Goal: Task Accomplishment & Management: Use online tool/utility

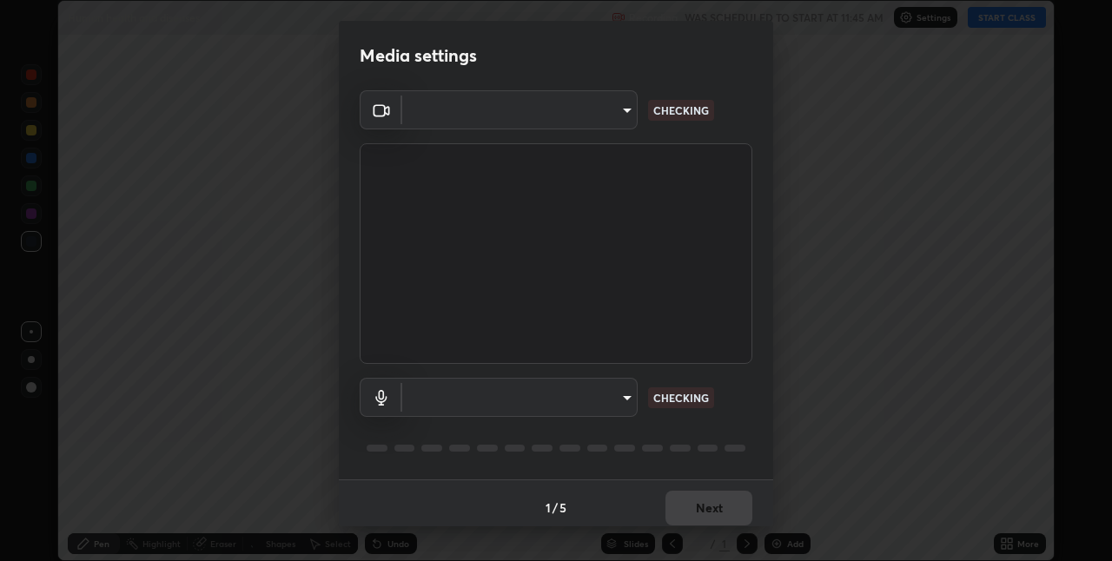
scroll to position [561, 1112]
type input "8eb8a9b94d543390f1bf6c46f2de83bcb95ddf8c53c718d69585ea9f7ba8e57b"
type input "communications"
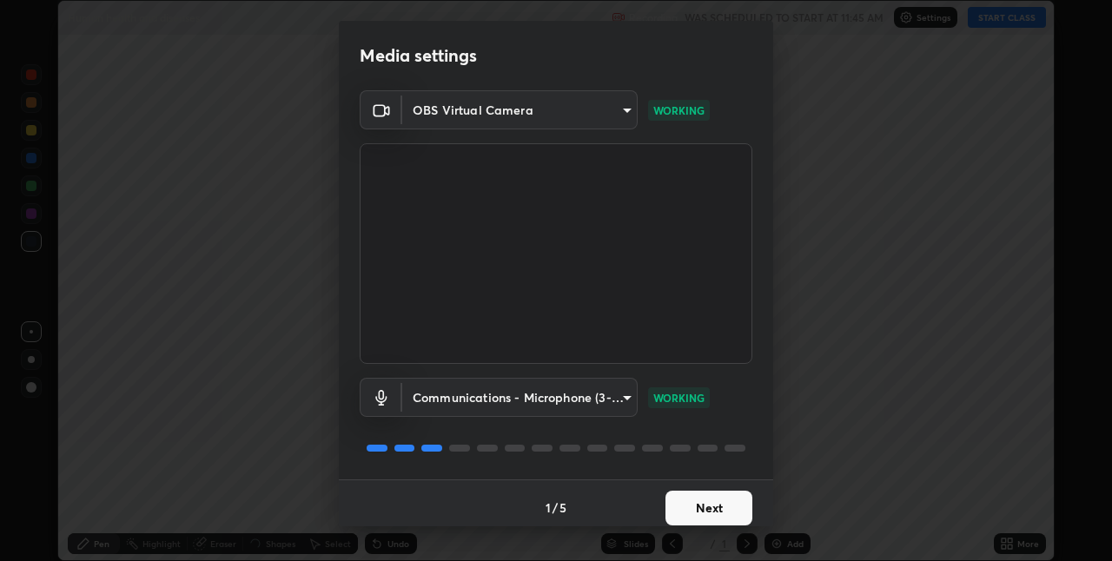
click at [687, 511] on button "Next" at bounding box center [709, 508] width 87 height 35
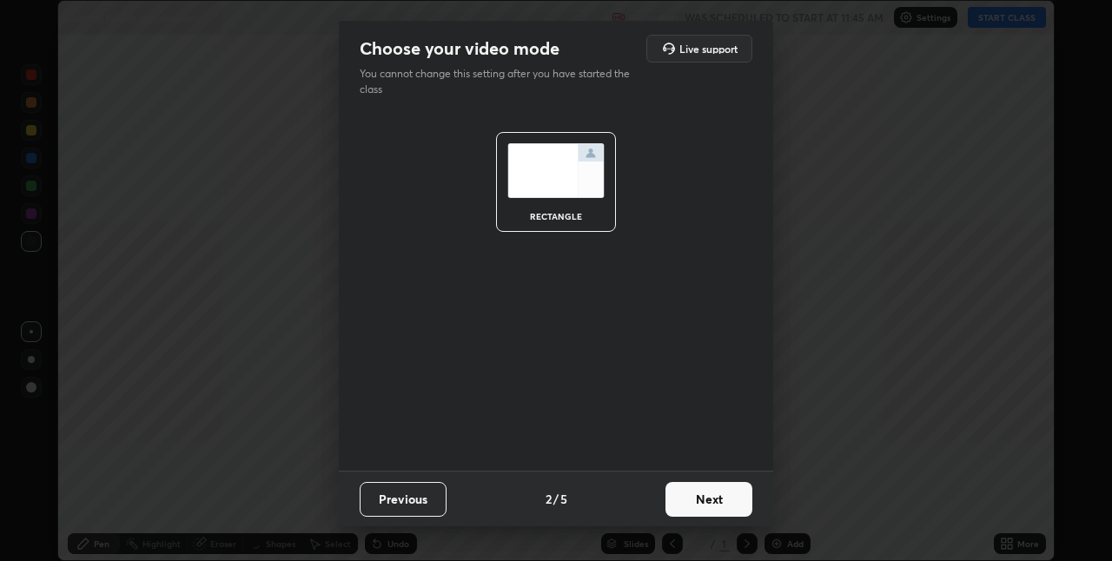
click at [694, 508] on button "Next" at bounding box center [709, 499] width 87 height 35
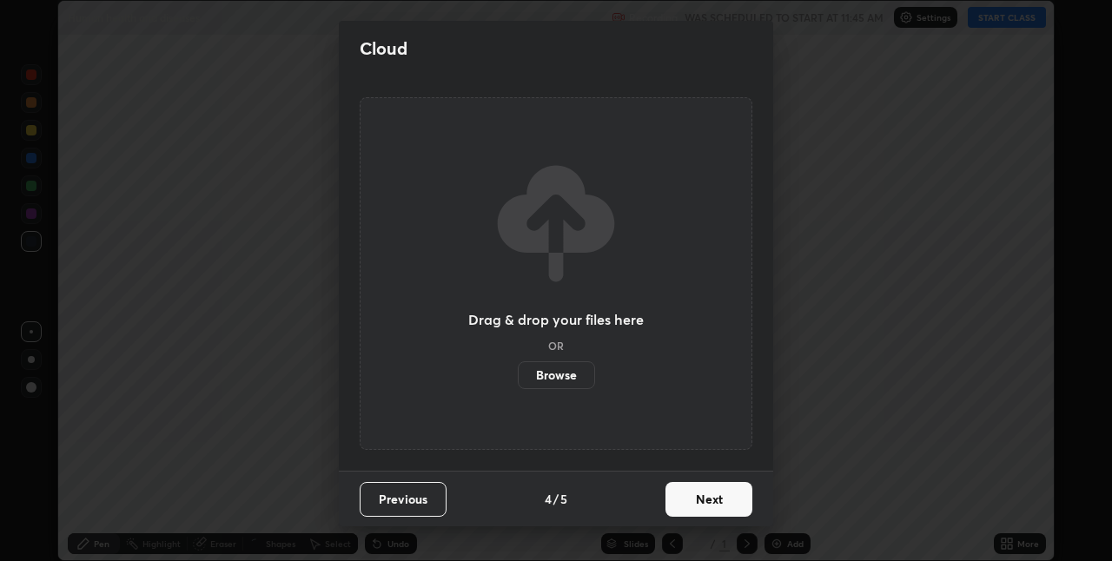
click at [691, 491] on button "Next" at bounding box center [709, 499] width 87 height 35
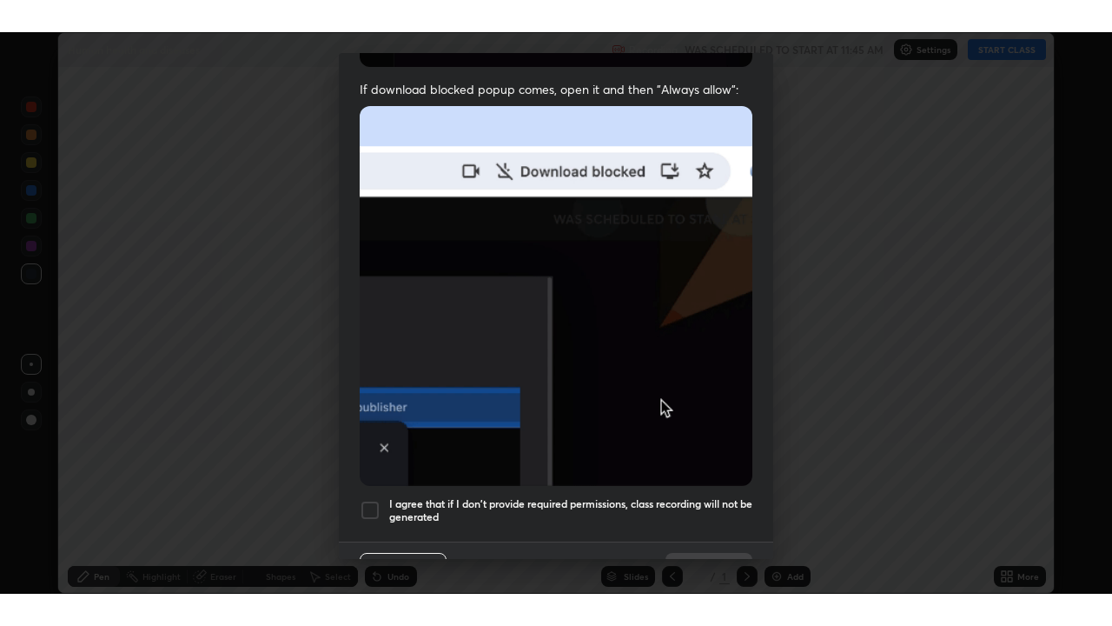
scroll to position [363, 0]
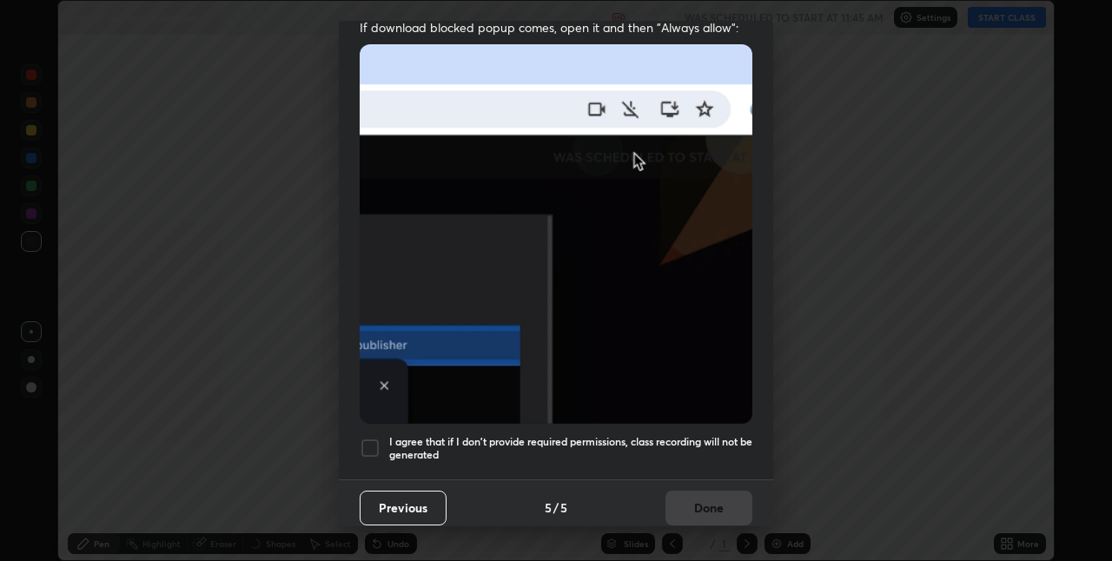
click at [642, 435] on h5 "I agree that if I don't provide required permissions, class recording will not …" at bounding box center [570, 448] width 363 height 27
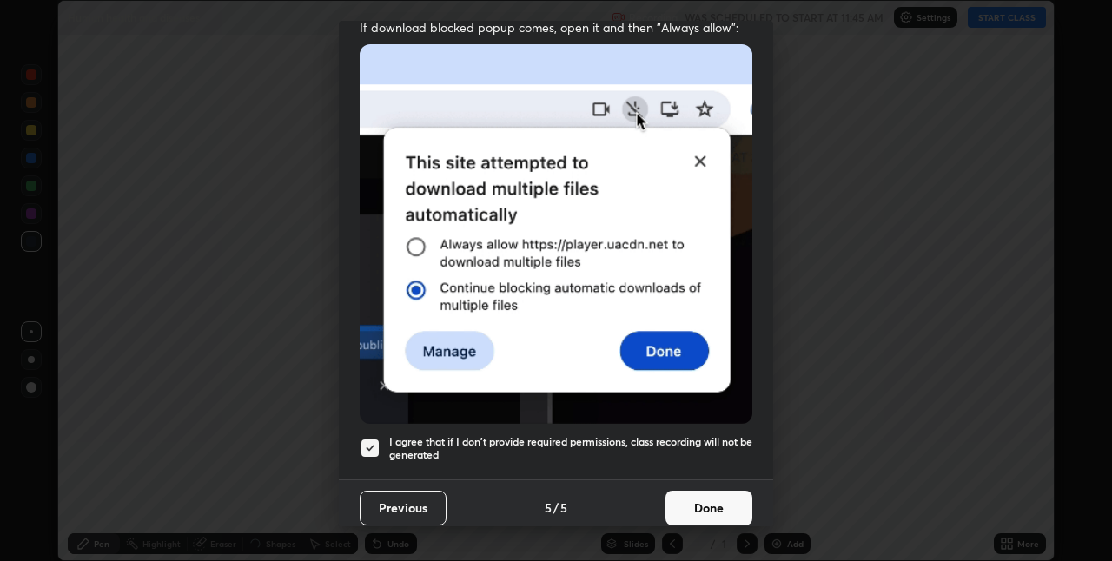
click at [699, 496] on button "Done" at bounding box center [709, 508] width 87 height 35
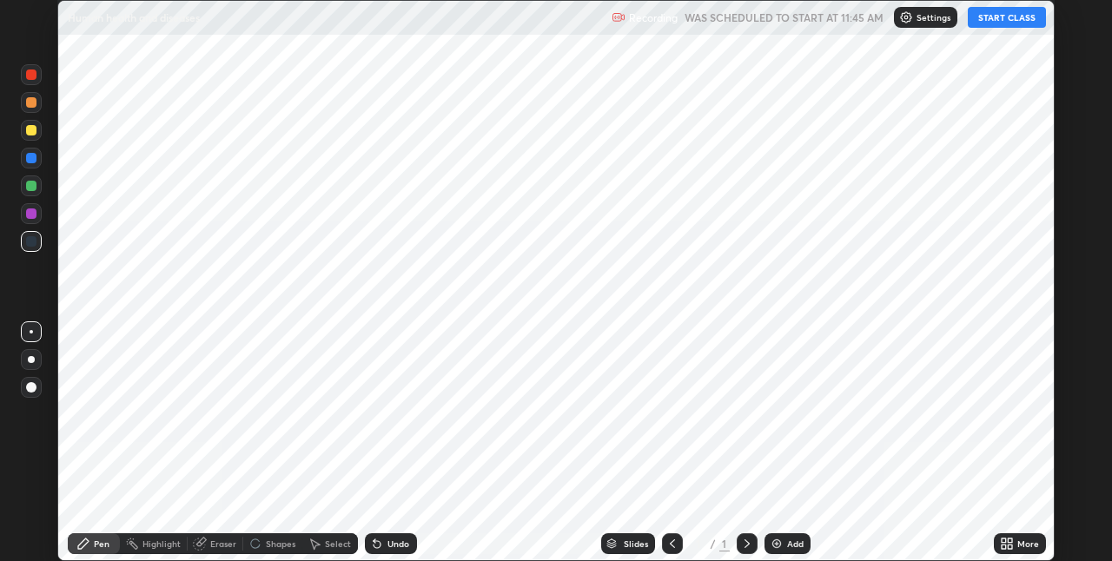
click at [1000, 20] on button "START CLASS" at bounding box center [1007, 17] width 78 height 21
click at [1003, 547] on icon at bounding box center [1004, 547] width 4 height 4
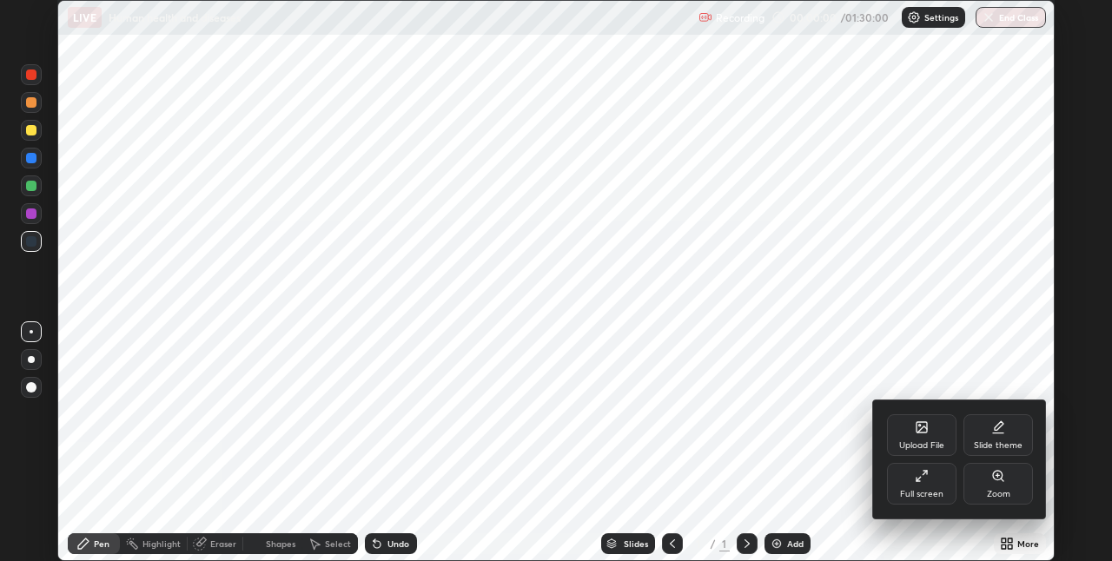
click at [929, 486] on div "Full screen" at bounding box center [922, 484] width 70 height 42
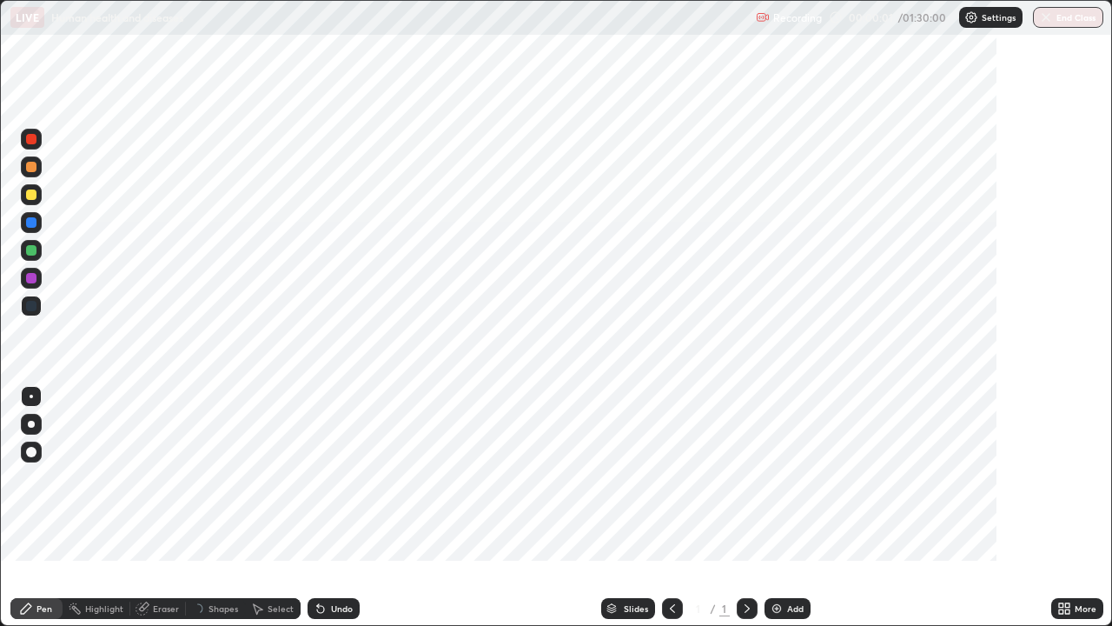
scroll to position [626, 1112]
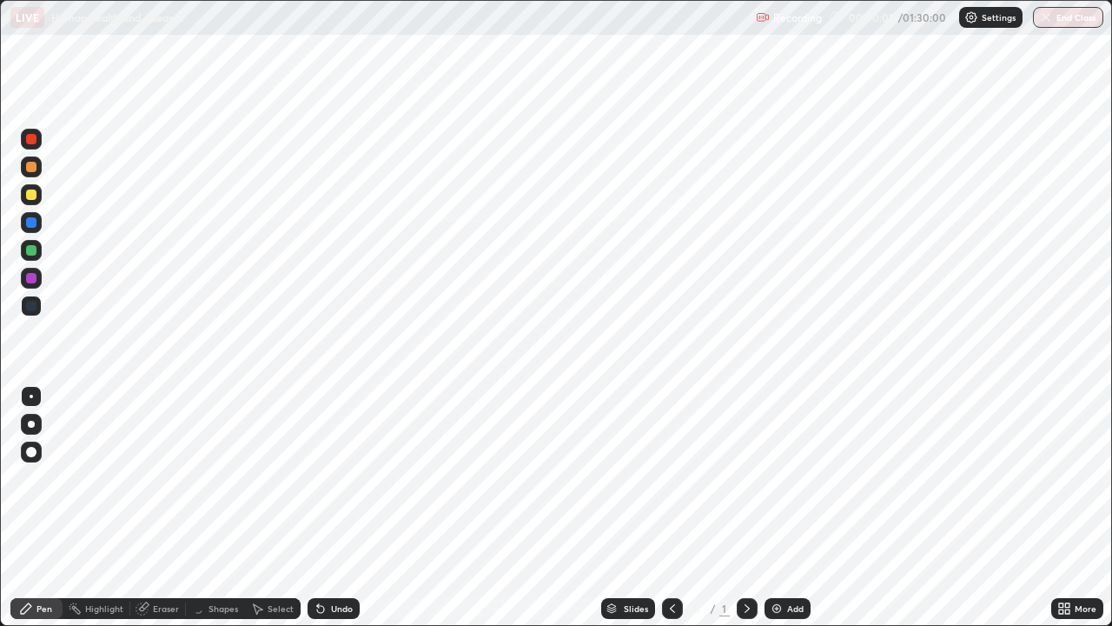
click at [792, 561] on div "Add" at bounding box center [795, 608] width 17 height 9
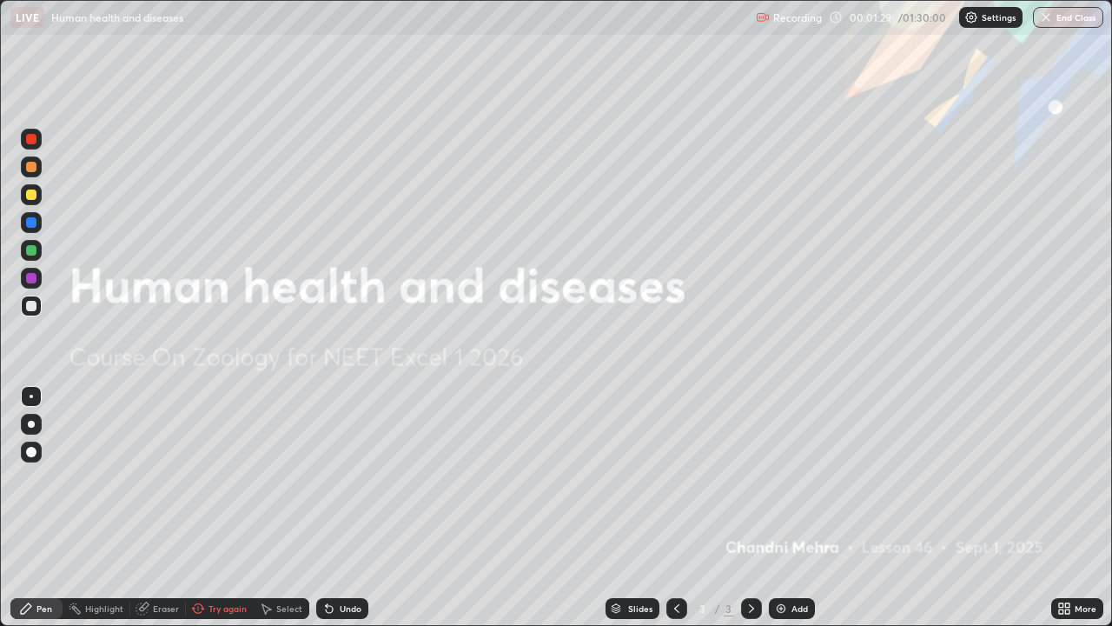
click at [236, 561] on div "Try again" at bounding box center [228, 608] width 38 height 9
click at [235, 561] on div "Shapes" at bounding box center [224, 608] width 30 height 9
click at [34, 416] on div at bounding box center [31, 424] width 21 height 21
click at [785, 561] on img at bounding box center [781, 608] width 14 height 14
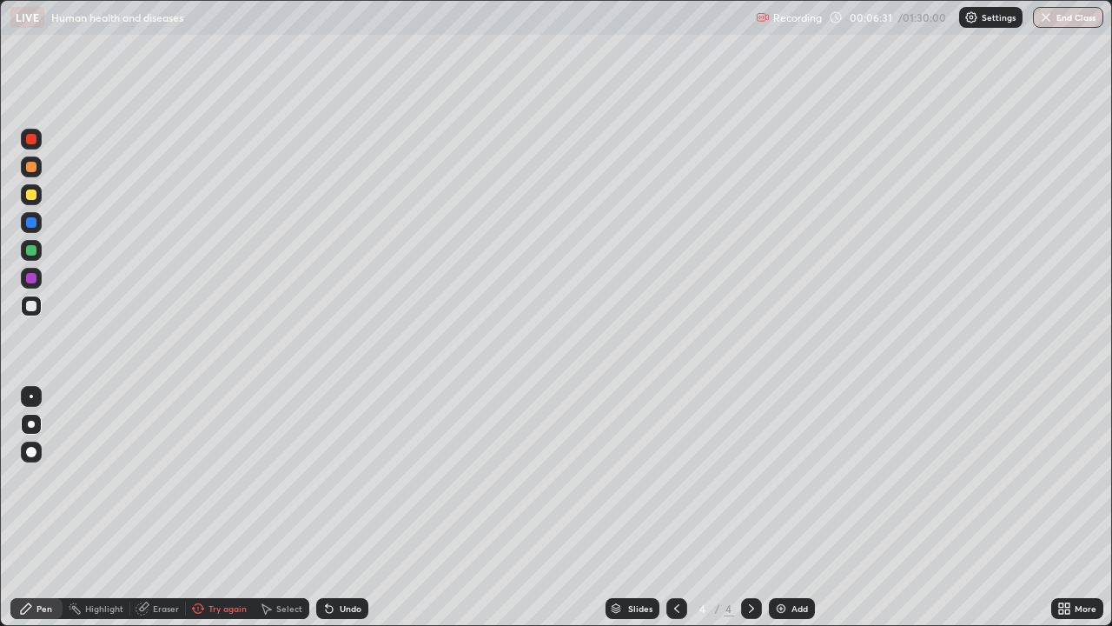
click at [236, 561] on div "Try again" at bounding box center [228, 608] width 38 height 9
click at [322, 561] on icon at bounding box center [320, 609] width 7 height 7
click at [34, 199] on div at bounding box center [31, 194] width 10 height 10
click at [34, 143] on div at bounding box center [31, 139] width 10 height 10
click at [31, 163] on div at bounding box center [31, 167] width 10 height 10
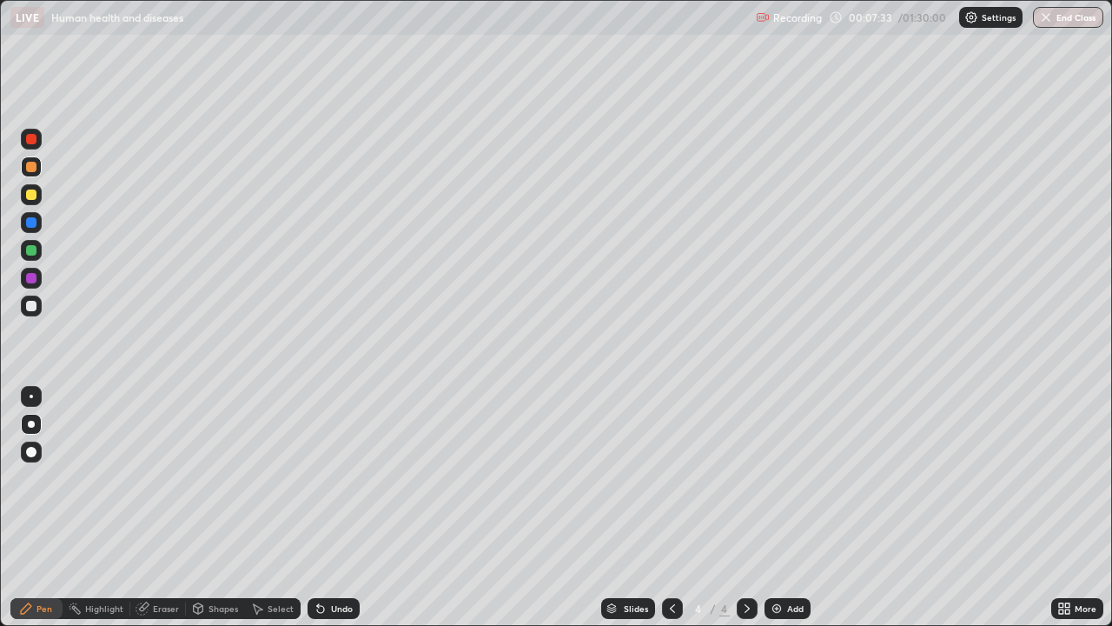
click at [32, 303] on div at bounding box center [31, 306] width 10 height 10
click at [29, 271] on div at bounding box center [31, 278] width 21 height 21
click at [33, 252] on div at bounding box center [31, 250] width 10 height 10
click at [34, 279] on div at bounding box center [31, 278] width 10 height 10
click at [788, 561] on div "Add" at bounding box center [788, 608] width 46 height 21
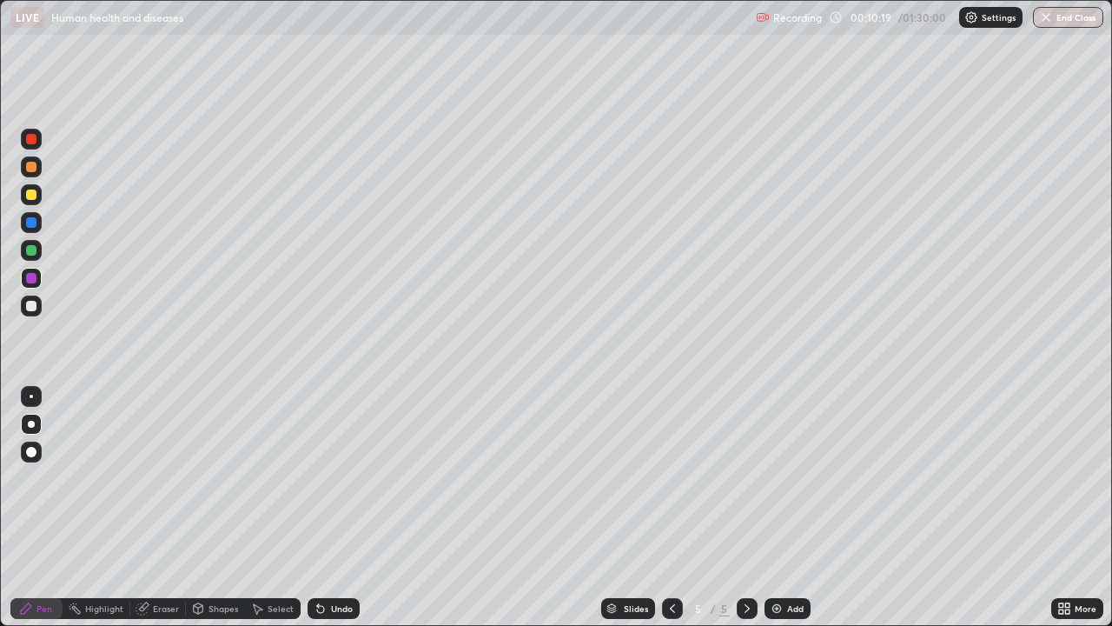
click at [676, 561] on icon at bounding box center [673, 608] width 14 height 14
click at [31, 253] on div at bounding box center [31, 250] width 10 height 10
click at [337, 561] on div "Undo" at bounding box center [342, 608] width 22 height 9
click at [33, 310] on div at bounding box center [31, 306] width 10 height 10
click at [335, 561] on div "Undo" at bounding box center [342, 608] width 22 height 9
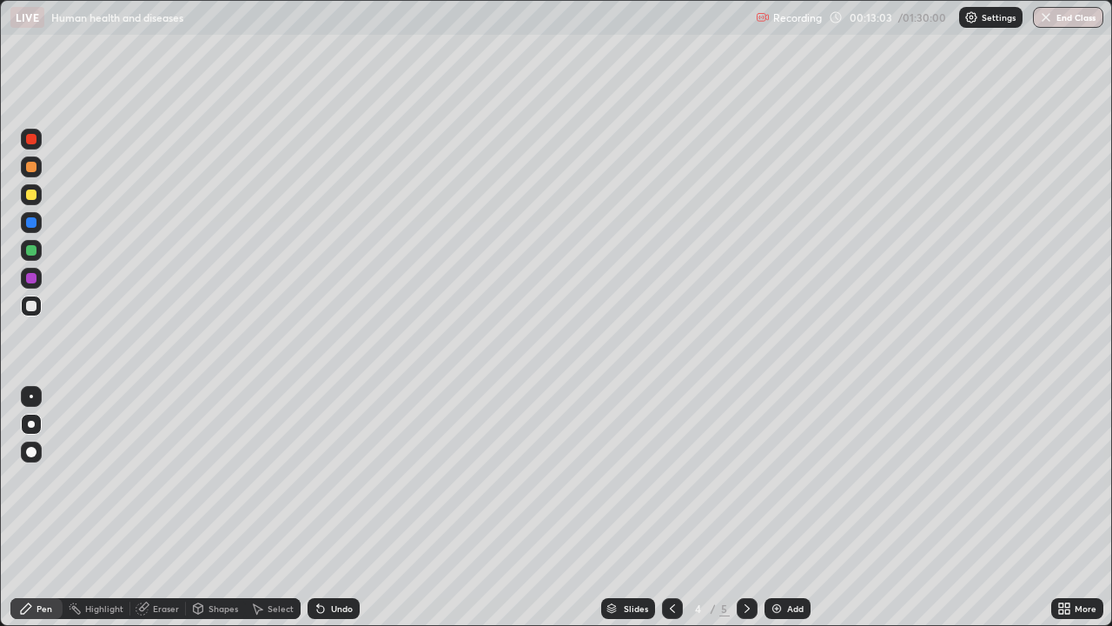
click at [334, 561] on div "Undo" at bounding box center [342, 608] width 22 height 9
click at [322, 561] on div "Undo" at bounding box center [334, 608] width 52 height 21
click at [336, 561] on div "Undo" at bounding box center [334, 608] width 52 height 21
click at [340, 561] on div "Undo" at bounding box center [342, 608] width 22 height 9
click at [780, 561] on img at bounding box center [777, 608] width 14 height 14
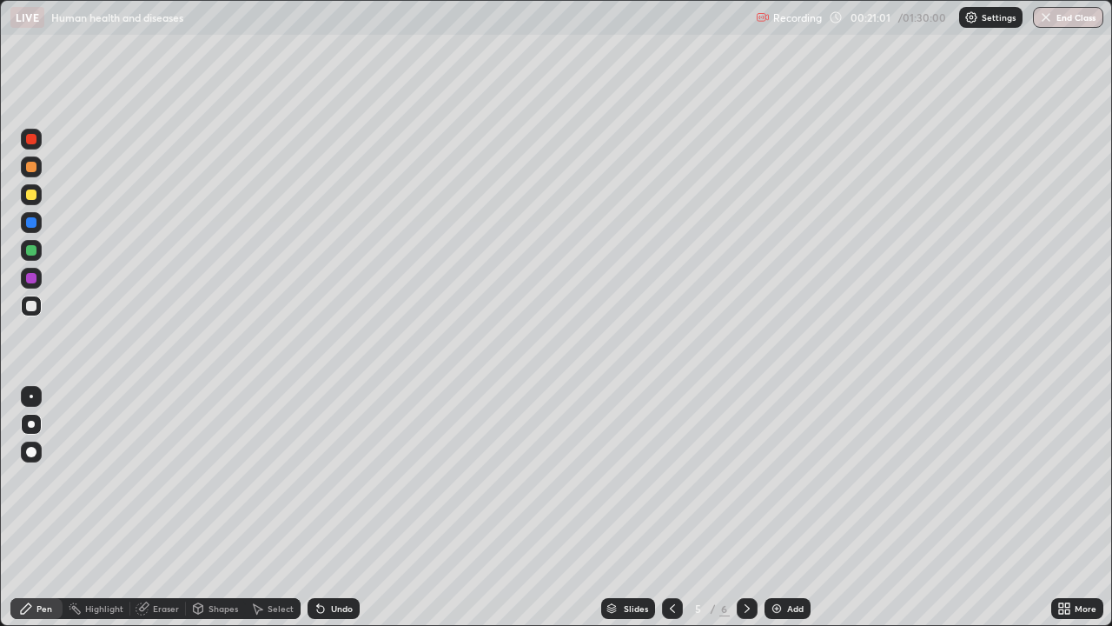
click at [30, 196] on div at bounding box center [31, 194] width 10 height 10
click at [36, 307] on div at bounding box center [31, 306] width 10 height 10
click at [32, 197] on div at bounding box center [31, 194] width 10 height 10
click at [670, 561] on icon at bounding box center [672, 608] width 5 height 9
click at [743, 561] on icon at bounding box center [747, 608] width 14 height 14
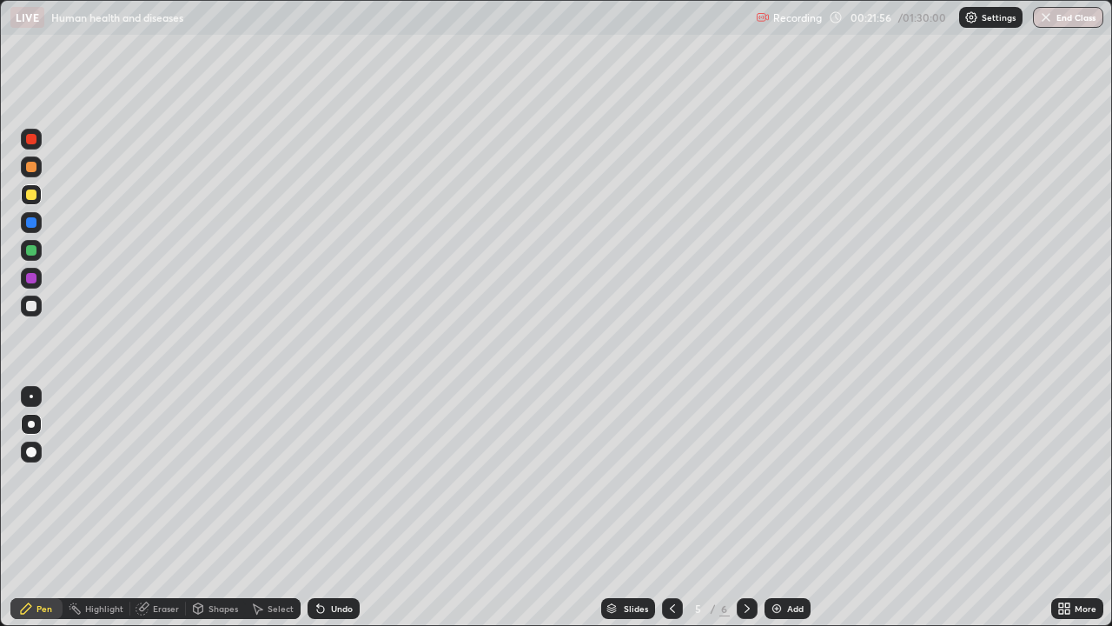
click at [32, 241] on div at bounding box center [31, 250] width 21 height 21
click at [32, 308] on div at bounding box center [31, 306] width 10 height 10
click at [39, 162] on div at bounding box center [31, 166] width 21 height 21
click at [38, 310] on div at bounding box center [31, 305] width 21 height 21
click at [346, 561] on div "Undo" at bounding box center [342, 608] width 22 height 9
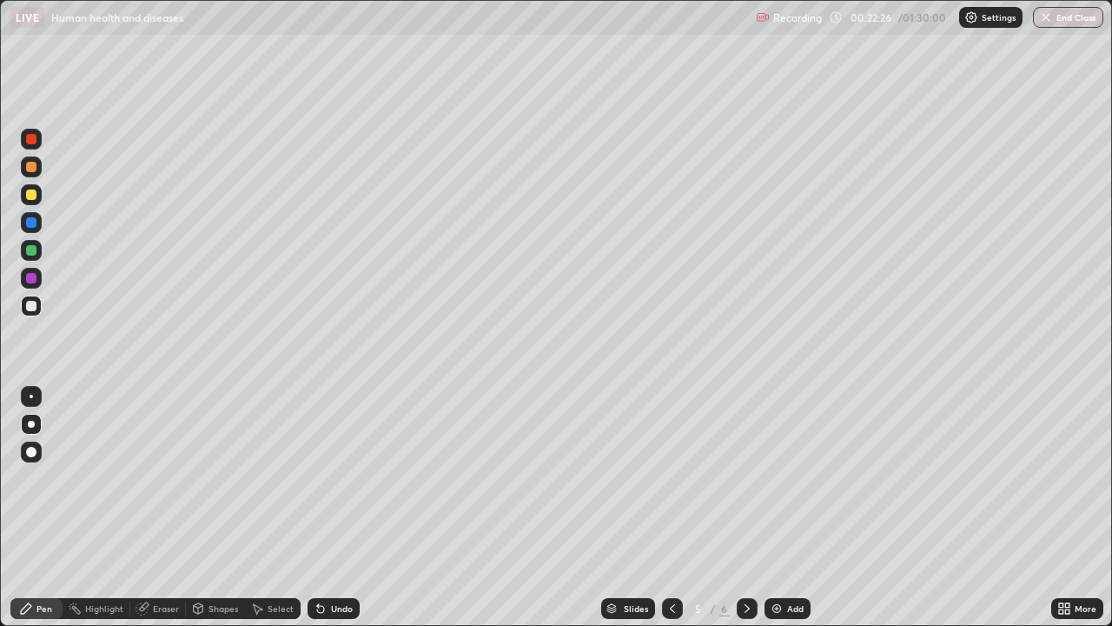
click at [34, 140] on div at bounding box center [31, 139] width 10 height 10
click at [35, 280] on div at bounding box center [31, 278] width 10 height 10
click at [36, 142] on div at bounding box center [31, 139] width 10 height 10
click at [329, 561] on div "Undo" at bounding box center [334, 608] width 52 height 21
click at [308, 561] on div "Undo" at bounding box center [334, 608] width 52 height 21
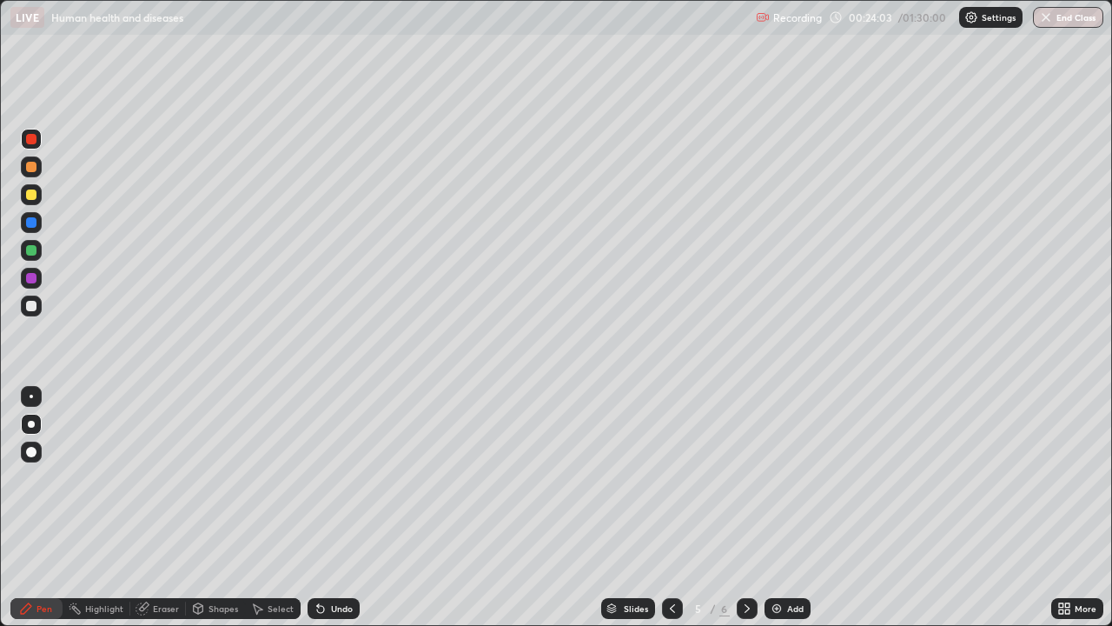
click at [331, 561] on div "Undo" at bounding box center [342, 608] width 22 height 9
click at [25, 196] on div at bounding box center [31, 194] width 21 height 21
click at [38, 302] on div at bounding box center [31, 305] width 21 height 21
click at [324, 561] on icon at bounding box center [321, 608] width 14 height 14
click at [326, 561] on div "Undo" at bounding box center [334, 608] width 52 height 21
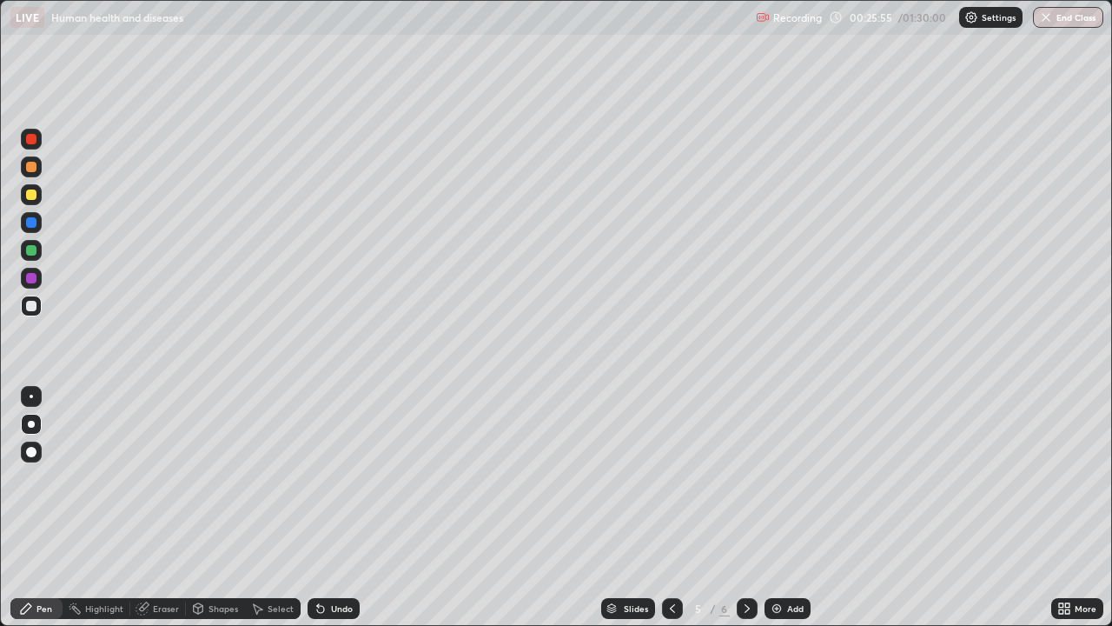
click at [331, 561] on div "Undo" at bounding box center [342, 608] width 22 height 9
click at [342, 561] on div "Undo" at bounding box center [334, 608] width 52 height 21
click at [335, 561] on div "Undo" at bounding box center [334, 608] width 52 height 21
click at [337, 561] on div "Undo" at bounding box center [334, 608] width 52 height 21
click at [317, 561] on icon at bounding box center [318, 605] width 2 height 2
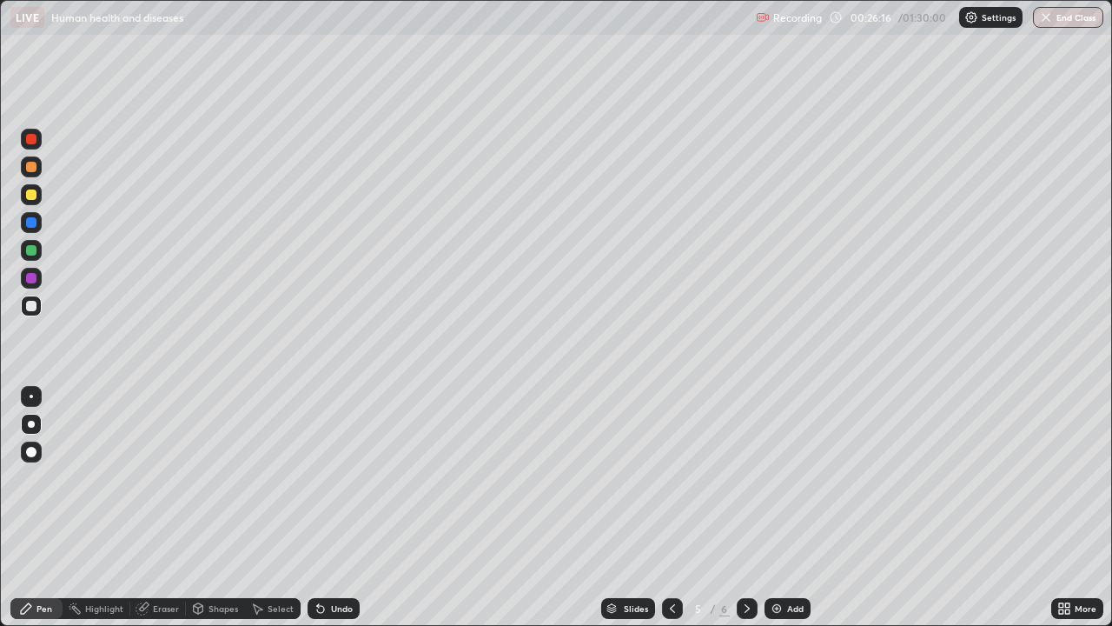
click at [331, 561] on div "Undo" at bounding box center [342, 608] width 22 height 9
click at [323, 561] on icon at bounding box center [321, 608] width 14 height 14
click at [671, 561] on icon at bounding box center [673, 608] width 14 height 14
click at [748, 561] on div at bounding box center [747, 608] width 21 height 21
click at [791, 561] on div "Add" at bounding box center [795, 608] width 17 height 9
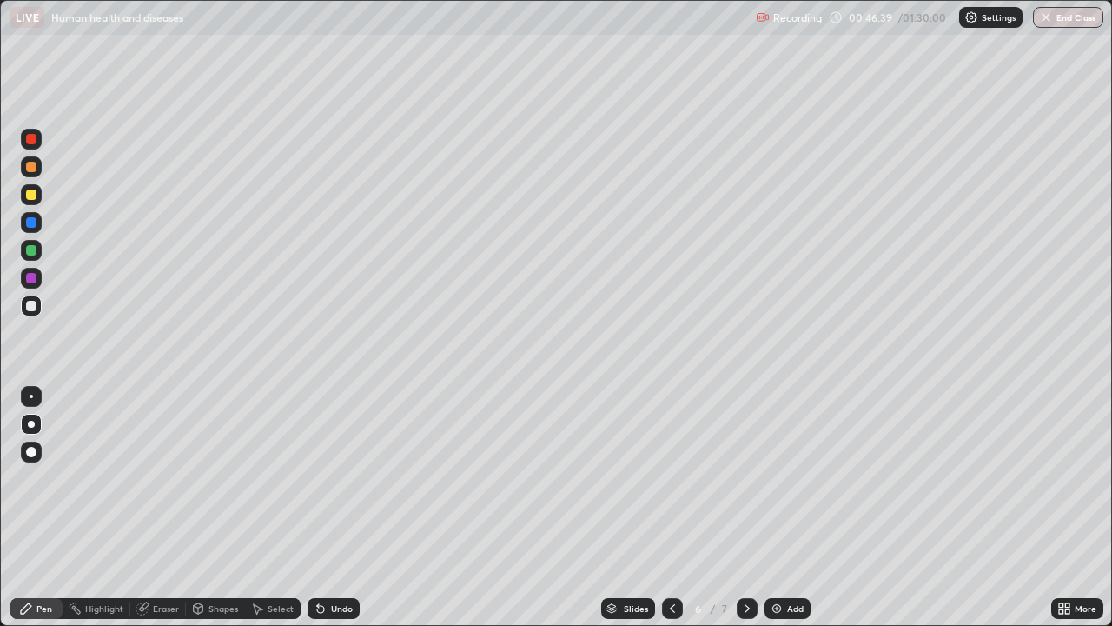
click at [670, 561] on icon at bounding box center [673, 608] width 14 height 14
click at [754, 561] on div at bounding box center [747, 608] width 21 height 35
click at [325, 561] on div "Undo" at bounding box center [334, 608] width 52 height 21
click at [341, 561] on div "Undo" at bounding box center [334, 608] width 52 height 21
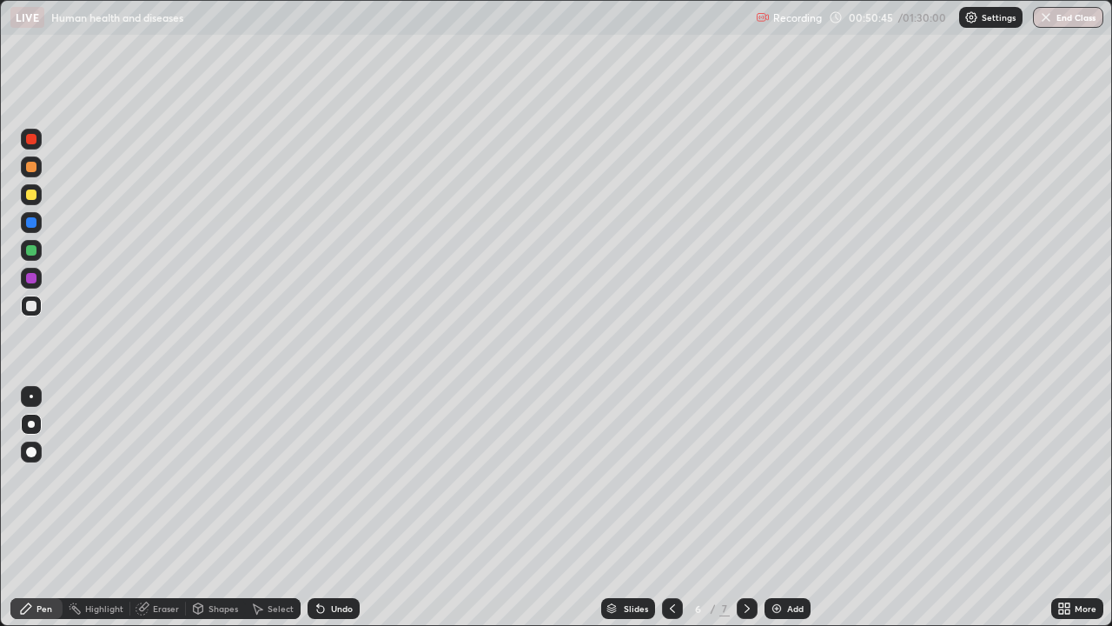
click at [31, 194] on div at bounding box center [31, 194] width 10 height 10
click at [29, 310] on div at bounding box center [31, 306] width 10 height 10
click at [318, 561] on icon at bounding box center [320, 609] width 7 height 7
click at [29, 249] on div at bounding box center [31, 250] width 10 height 10
click at [336, 561] on div "Undo" at bounding box center [342, 608] width 22 height 9
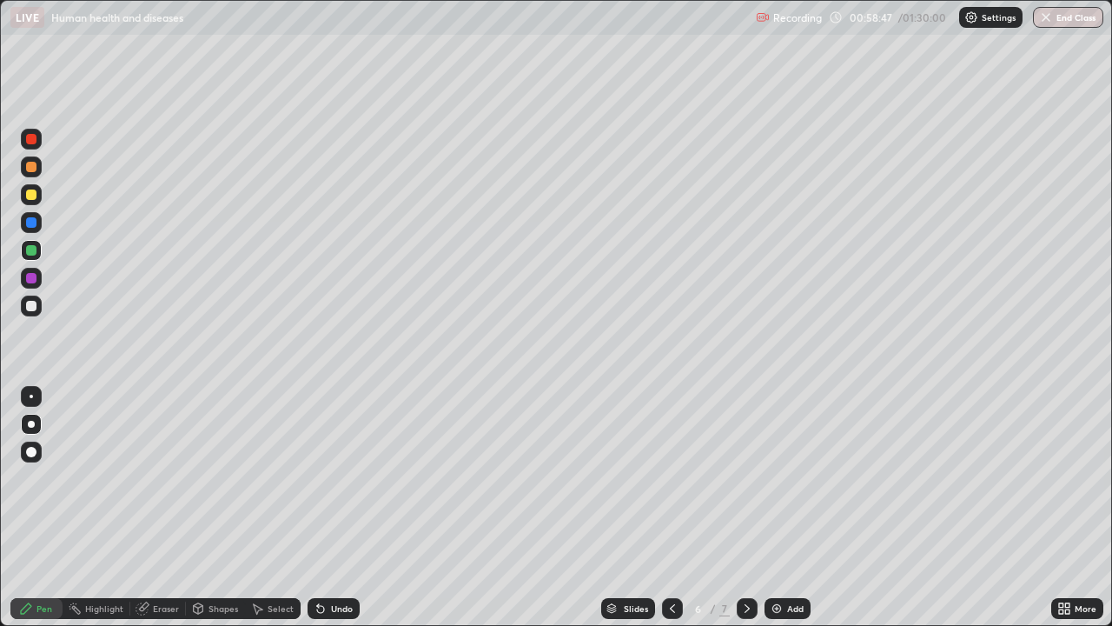
click at [782, 561] on div "Add" at bounding box center [788, 608] width 46 height 21
click at [29, 306] on div at bounding box center [31, 306] width 10 height 10
click at [318, 561] on icon at bounding box center [320, 609] width 7 height 7
click at [30, 202] on div at bounding box center [31, 194] width 21 height 21
click at [317, 561] on icon at bounding box center [318, 605] width 2 height 2
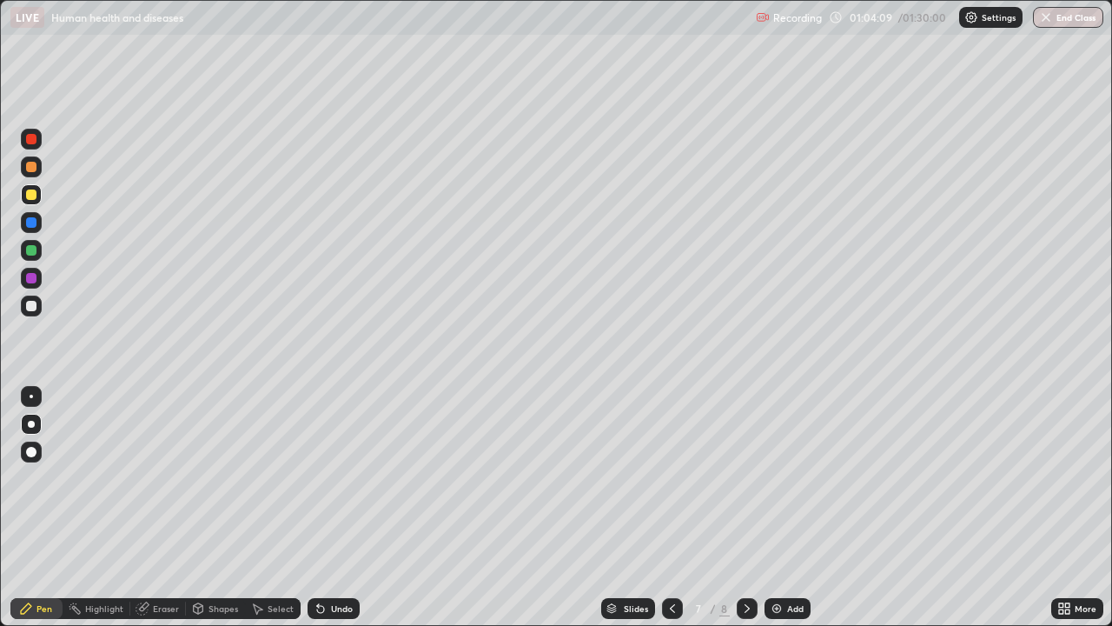
click at [29, 253] on div at bounding box center [31, 250] width 10 height 10
click at [337, 561] on div "Undo" at bounding box center [342, 608] width 22 height 9
click at [176, 561] on div "Eraser" at bounding box center [158, 608] width 56 height 21
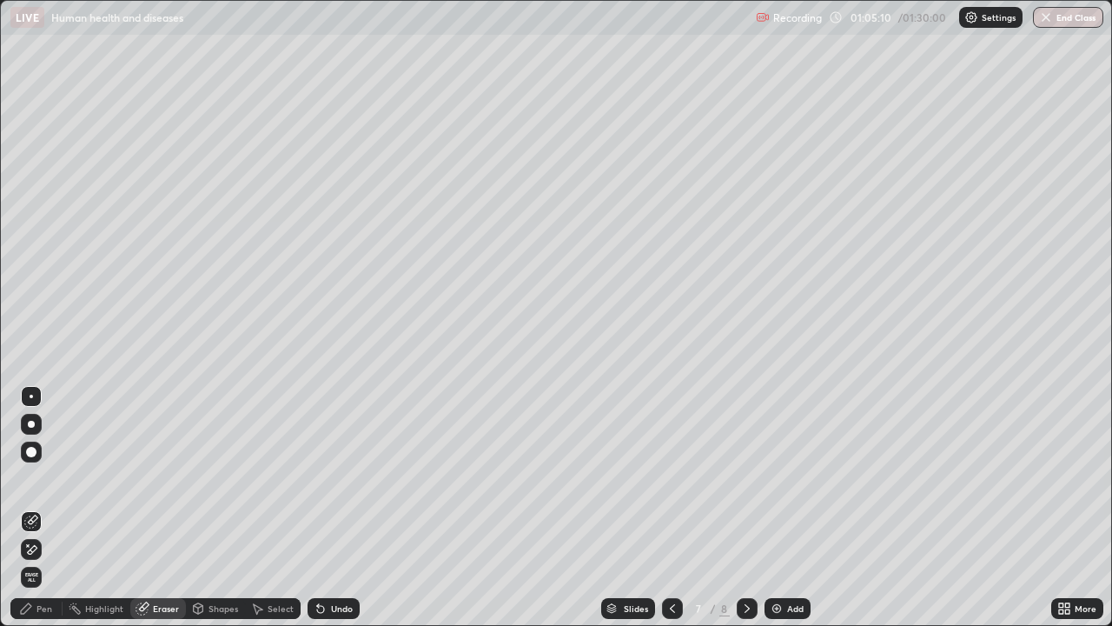
click at [61, 561] on div "Pen" at bounding box center [36, 608] width 52 height 21
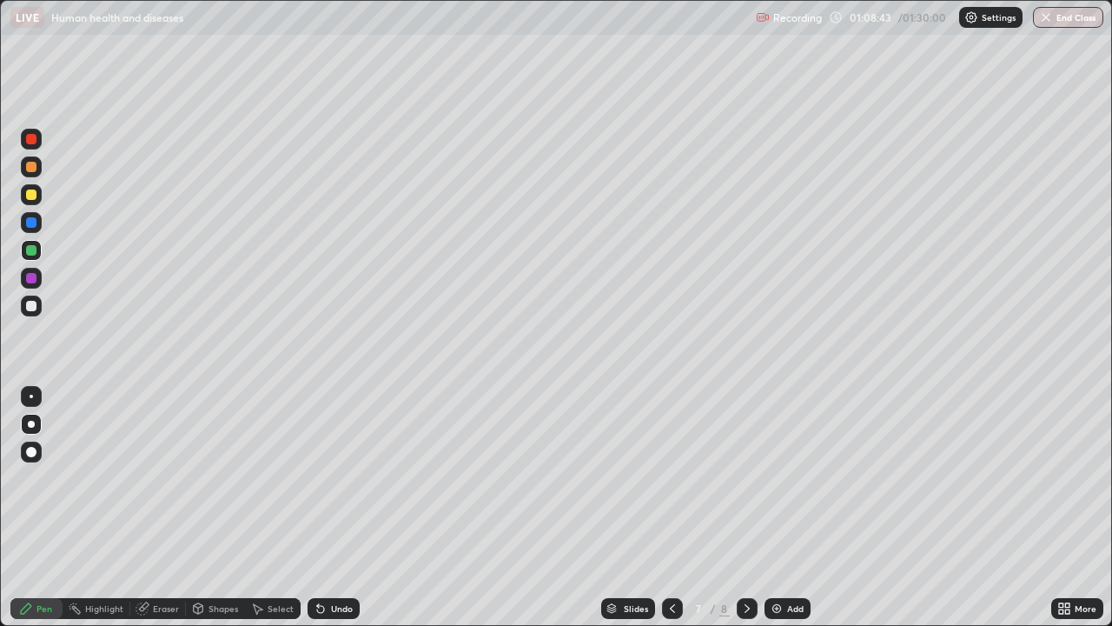
click at [30, 280] on div at bounding box center [31, 278] width 10 height 10
click at [318, 561] on icon at bounding box center [320, 609] width 7 height 7
click at [336, 561] on div "Undo" at bounding box center [342, 608] width 22 height 9
click at [331, 561] on div "Undo" at bounding box center [342, 608] width 22 height 9
click at [785, 561] on div "Add" at bounding box center [788, 608] width 46 height 21
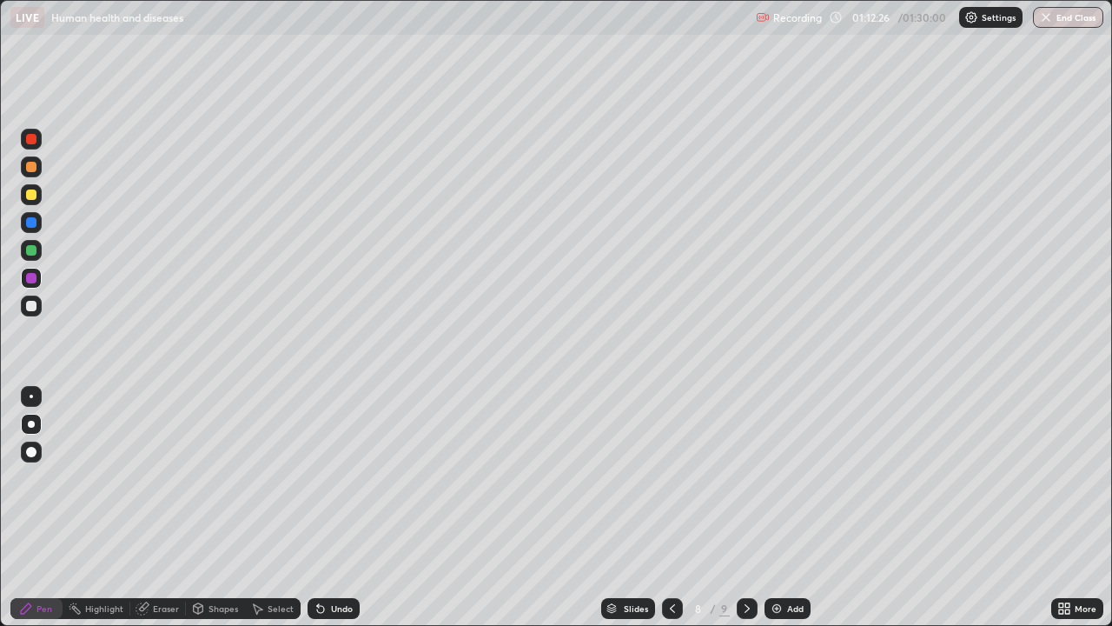
click at [31, 203] on div at bounding box center [31, 194] width 21 height 21
click at [317, 561] on icon at bounding box center [320, 609] width 7 height 7
click at [321, 561] on icon at bounding box center [320, 609] width 7 height 7
click at [783, 561] on div "Add" at bounding box center [788, 608] width 46 height 21
click at [38, 309] on div at bounding box center [31, 305] width 21 height 21
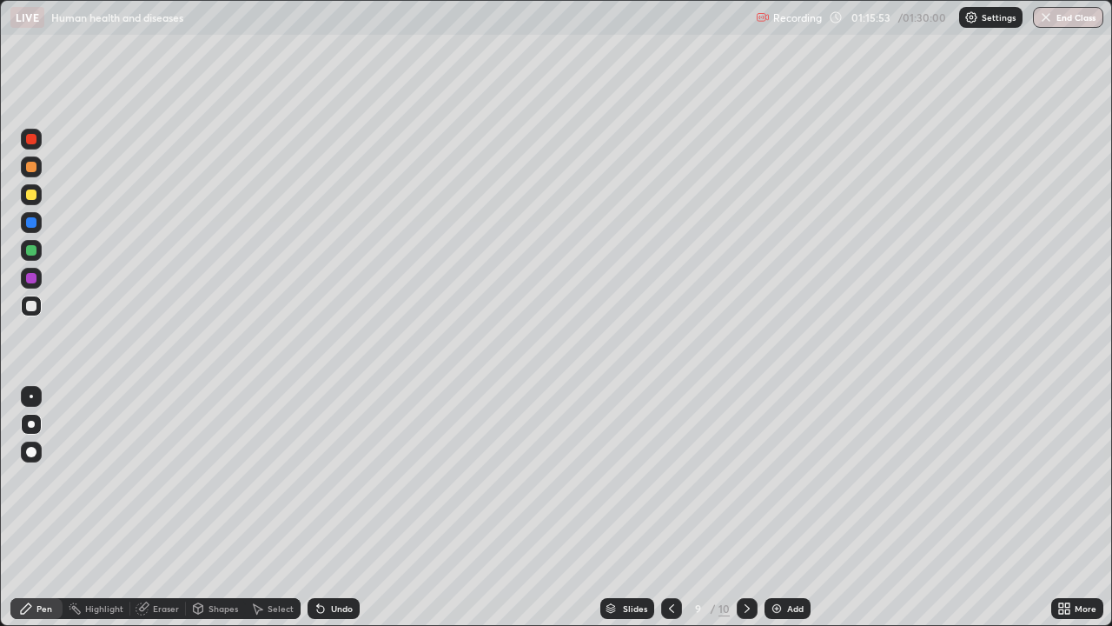
click at [318, 561] on icon at bounding box center [320, 609] width 7 height 7
click at [318, 561] on div "Undo" at bounding box center [334, 608] width 52 height 21
click at [31, 196] on div at bounding box center [31, 194] width 10 height 10
click at [326, 561] on div "Undo" at bounding box center [334, 608] width 52 height 21
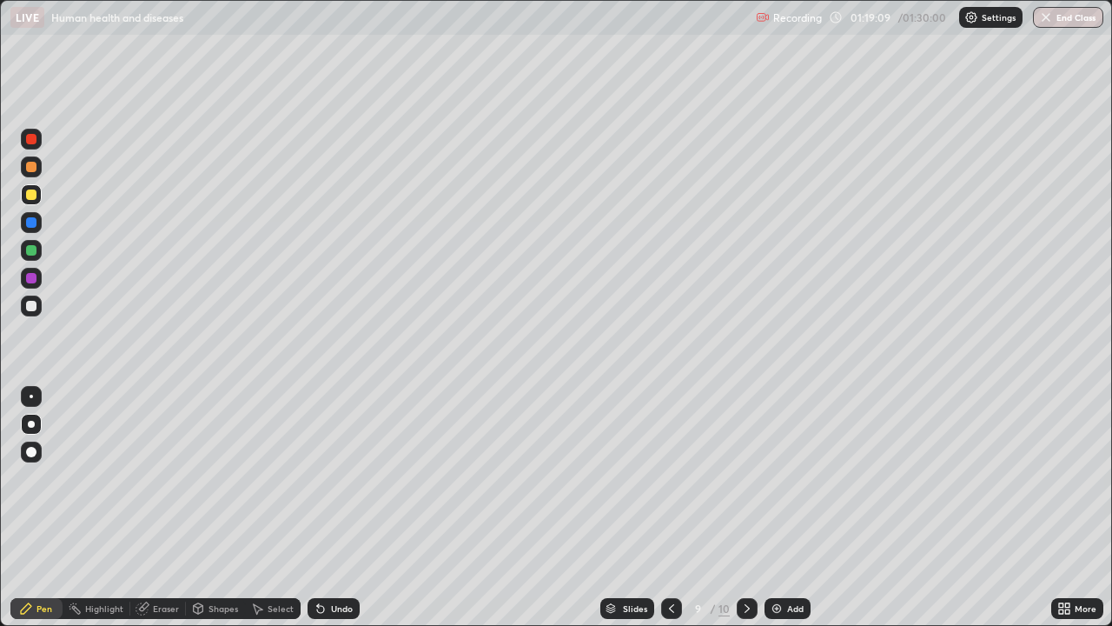
click at [327, 561] on div "Undo" at bounding box center [334, 608] width 52 height 21
click at [328, 561] on div "Undo" at bounding box center [334, 608] width 52 height 21
click at [322, 561] on icon at bounding box center [321, 608] width 14 height 14
click at [327, 561] on div "Undo" at bounding box center [334, 608] width 52 height 21
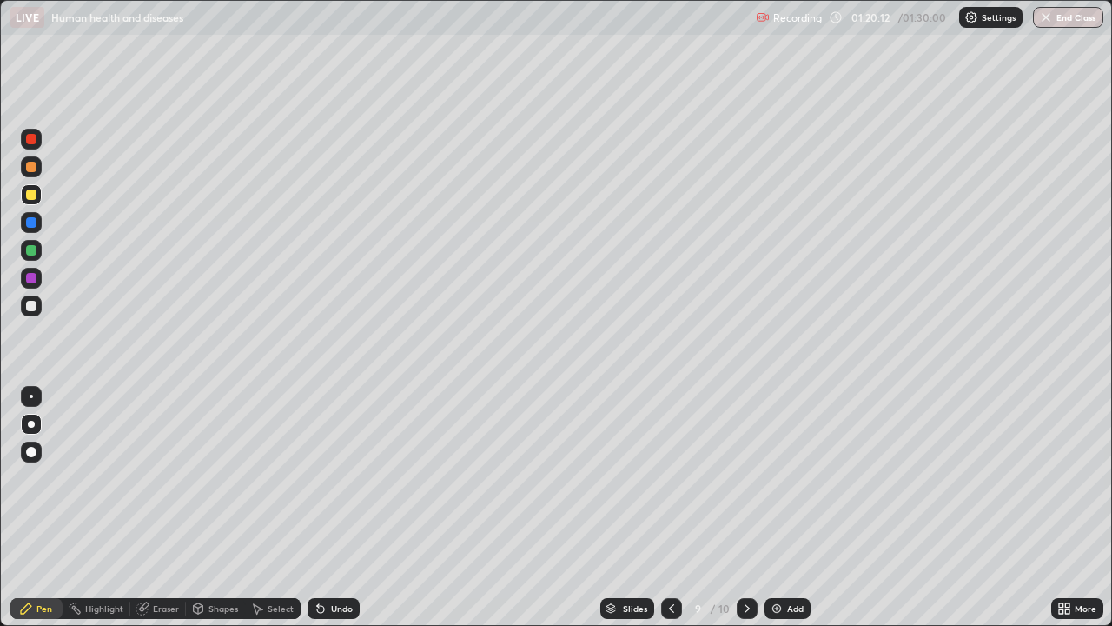
click at [317, 561] on icon at bounding box center [318, 605] width 2 height 2
click at [338, 561] on div "Undo" at bounding box center [334, 608] width 52 height 21
click at [340, 561] on div "Undo" at bounding box center [342, 608] width 22 height 9
click at [326, 561] on div "Undo" at bounding box center [334, 608] width 52 height 21
click at [327, 561] on div "Undo" at bounding box center [334, 608] width 52 height 21
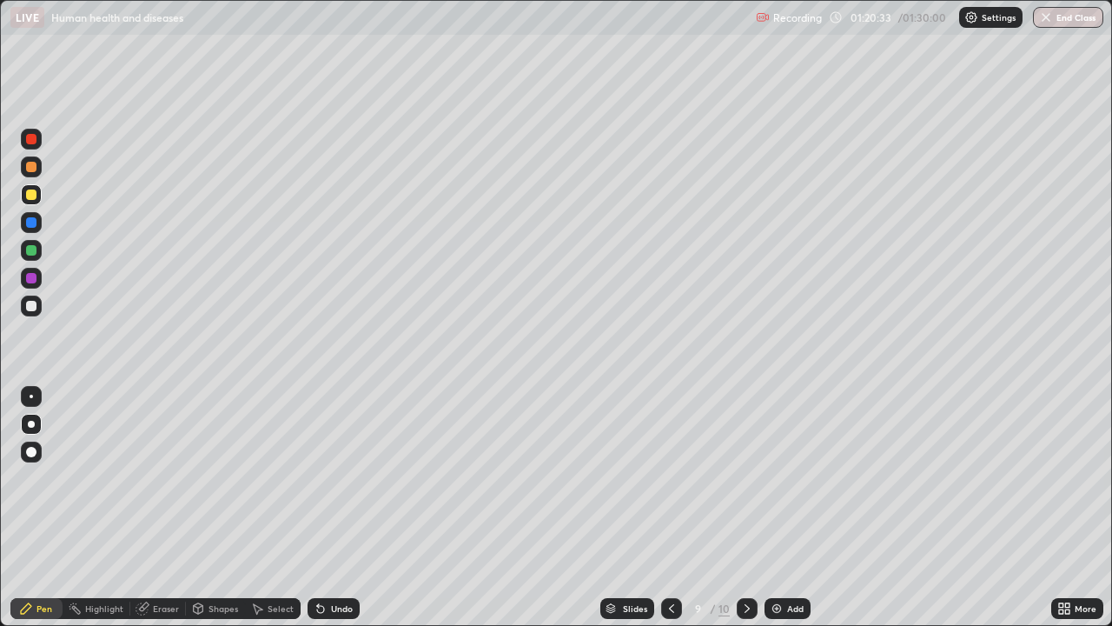
click at [324, 561] on icon at bounding box center [321, 608] width 14 height 14
click at [325, 561] on icon at bounding box center [321, 608] width 14 height 14
click at [321, 561] on icon at bounding box center [320, 609] width 7 height 7
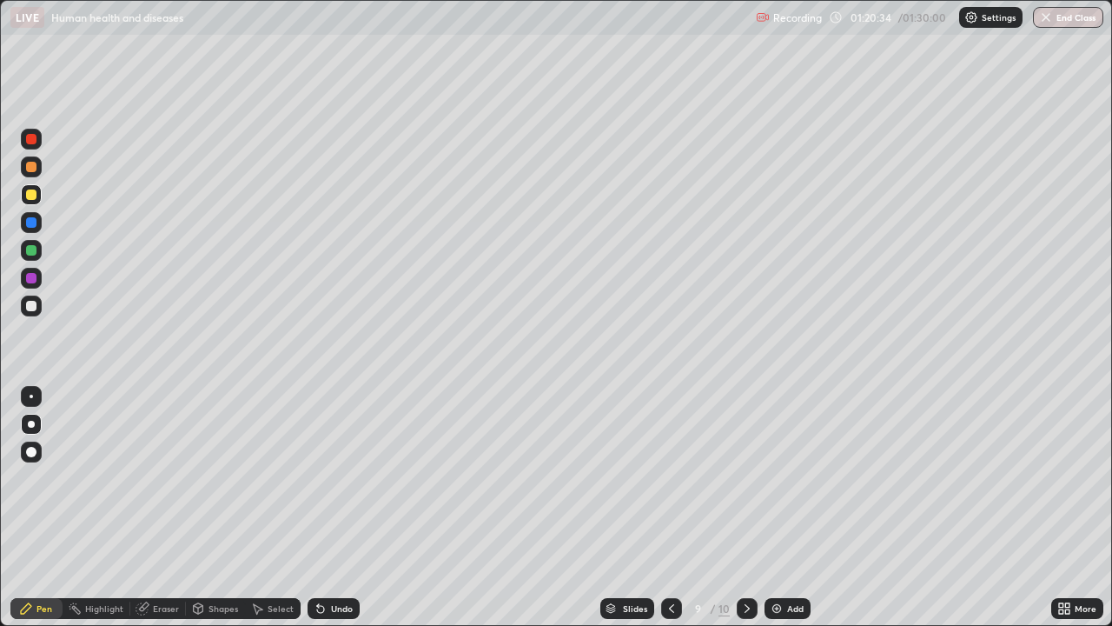
click at [321, 561] on icon at bounding box center [320, 609] width 7 height 7
click at [317, 561] on icon at bounding box center [320, 609] width 7 height 7
click at [39, 283] on div at bounding box center [31, 278] width 21 height 21
click at [324, 561] on div "Undo" at bounding box center [334, 608] width 52 height 21
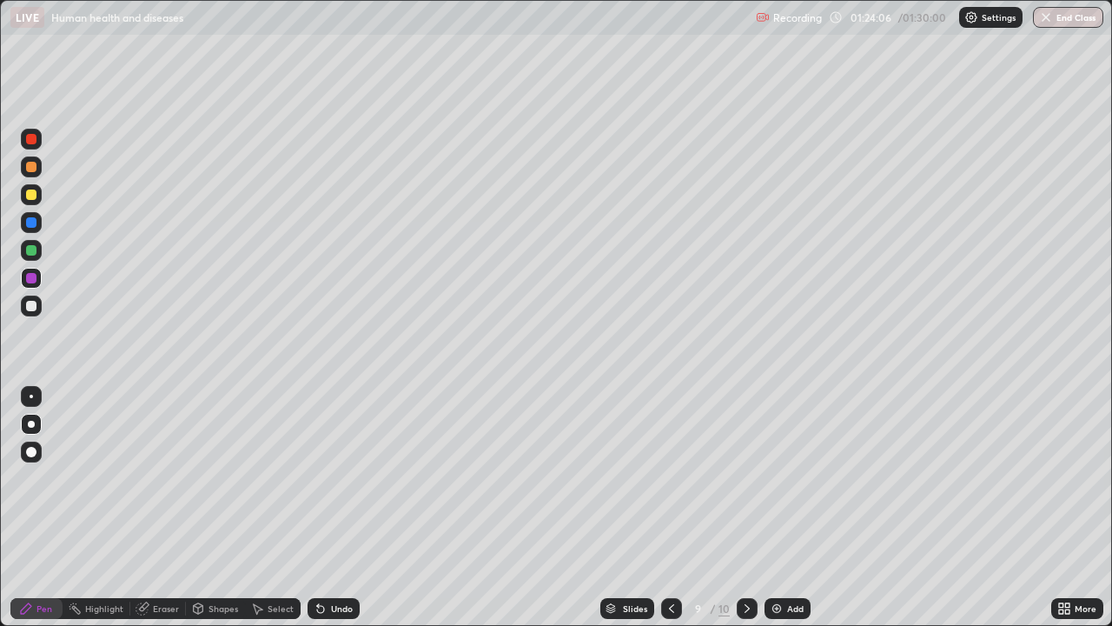
click at [327, 561] on div "Undo" at bounding box center [334, 608] width 52 height 21
click at [330, 561] on div "Undo" at bounding box center [334, 608] width 52 height 21
click at [871, 20] on div "01:25:08" at bounding box center [872, 17] width 49 height 10
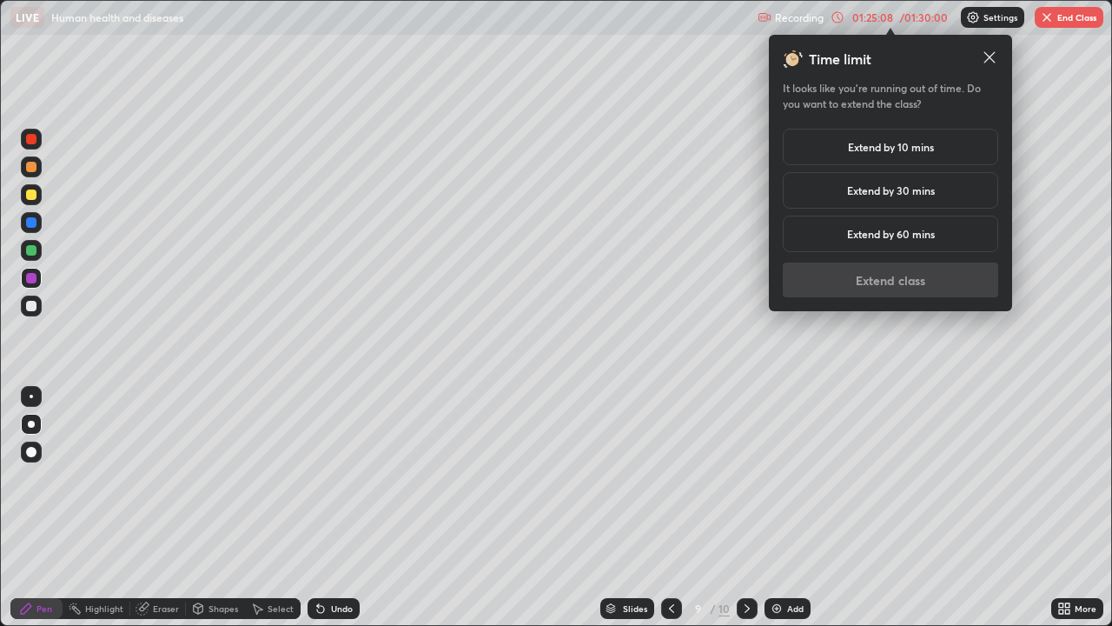
click at [916, 142] on h5 "Extend by 10 mins" at bounding box center [891, 147] width 86 height 16
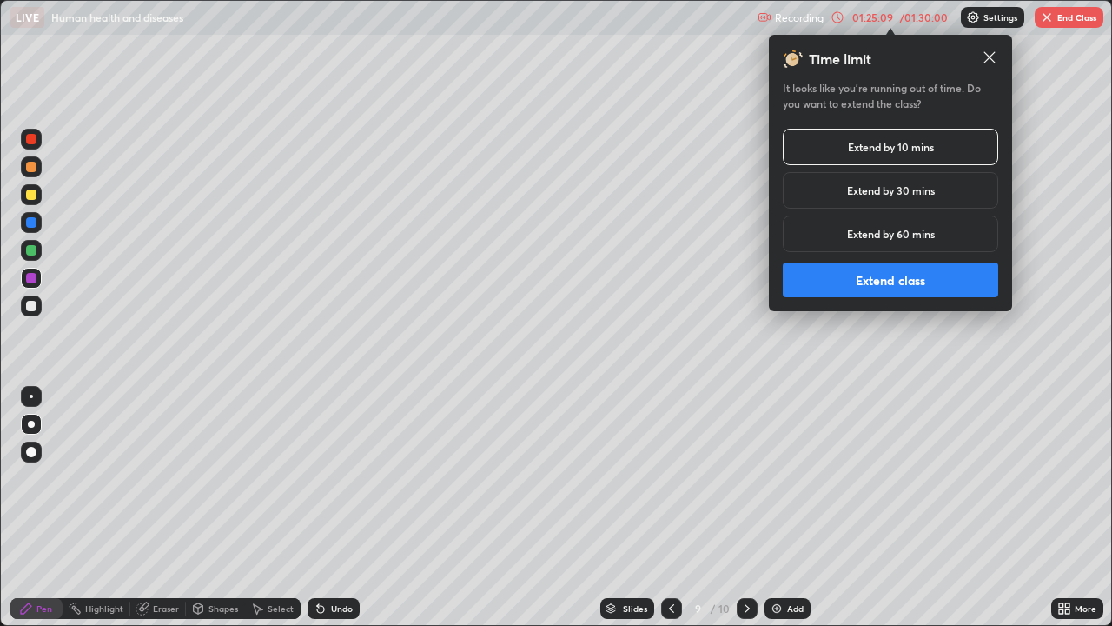
click at [876, 283] on button "Extend class" at bounding box center [891, 279] width 216 height 35
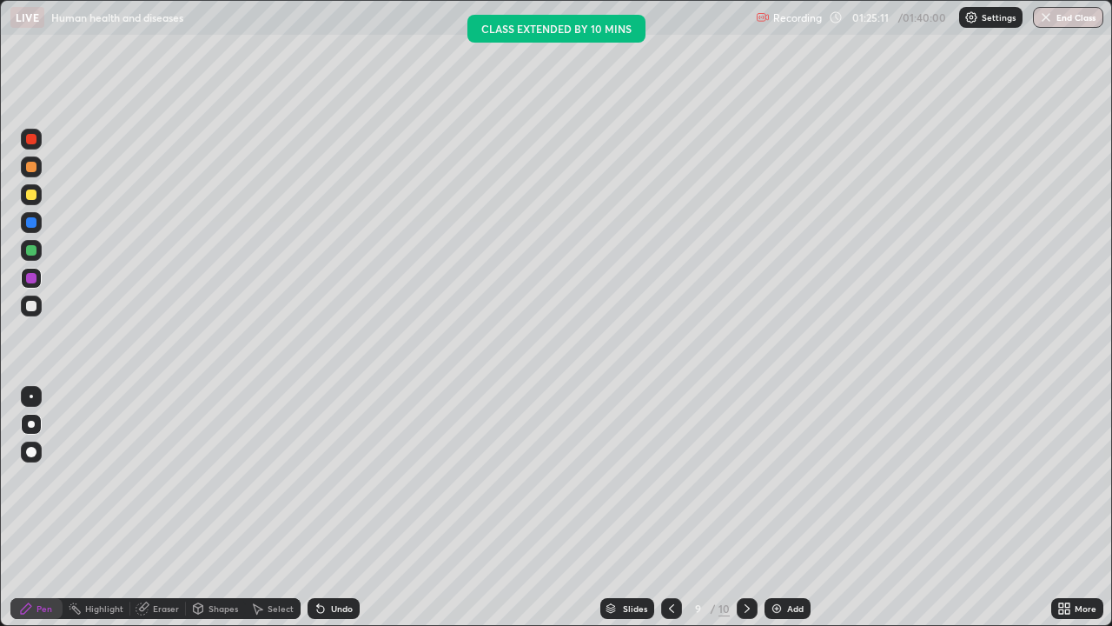
click at [786, 561] on div "Add" at bounding box center [788, 608] width 46 height 21
click at [37, 203] on div at bounding box center [31, 194] width 21 height 21
click at [671, 561] on icon at bounding box center [673, 608] width 14 height 14
click at [707, 561] on div "9 / 11" at bounding box center [710, 609] width 40 height 16
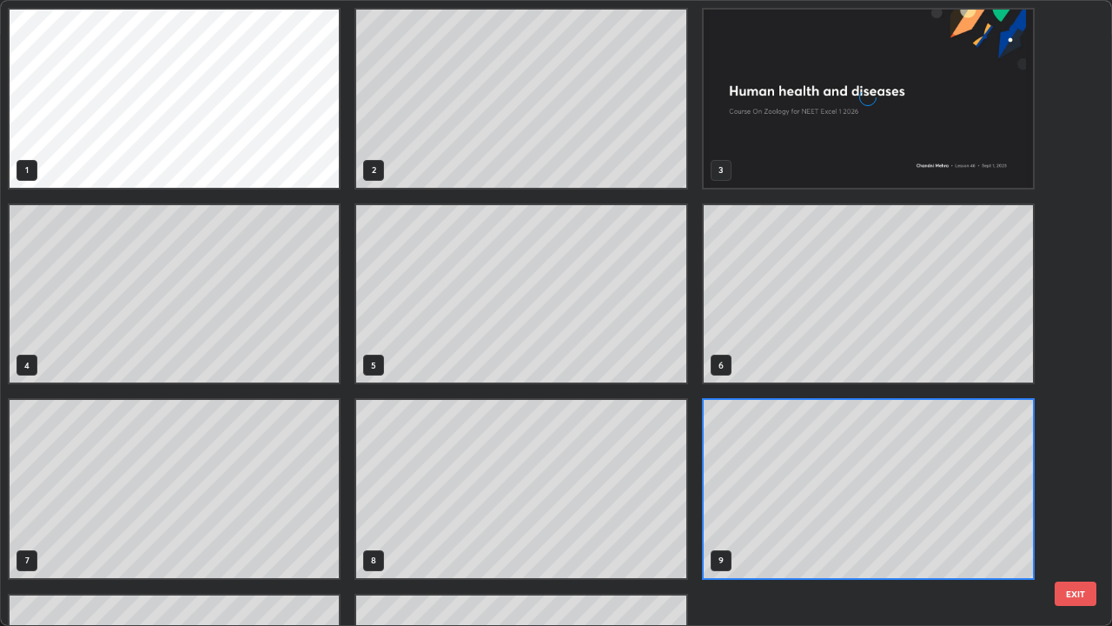
scroll to position [619, 1102]
click at [741, 561] on div "1 2 3 4 5 6 7 8 9 10 11" at bounding box center [521, 391] width 1041 height 781
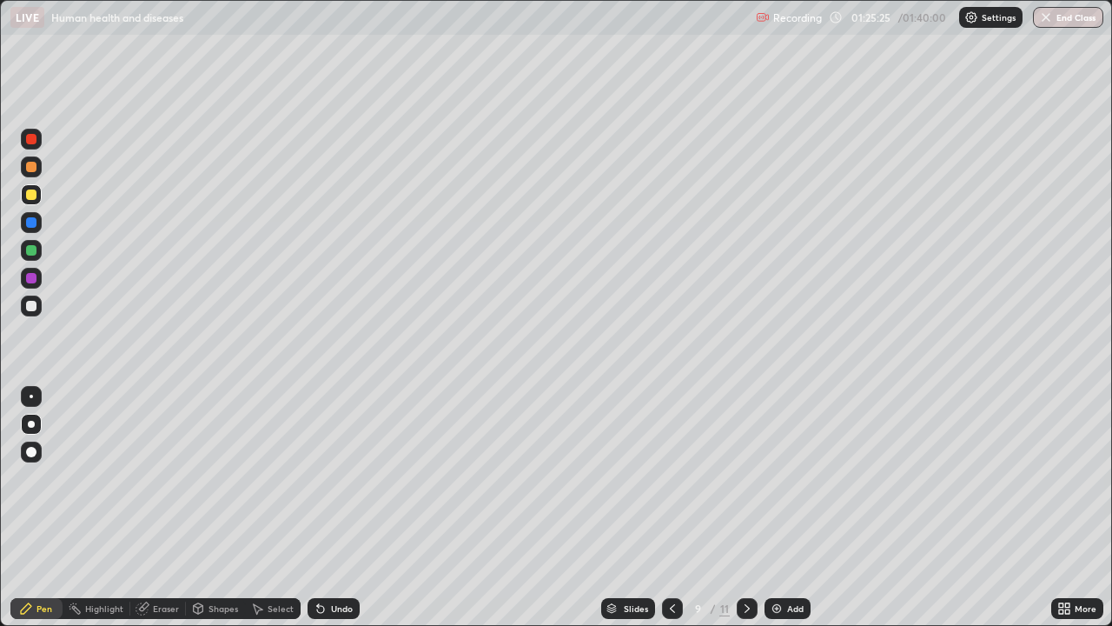
click at [740, 561] on icon at bounding box center [747, 608] width 14 height 14
click at [324, 561] on div "Undo" at bounding box center [334, 608] width 52 height 21
click at [322, 561] on icon at bounding box center [321, 608] width 14 height 14
click at [333, 561] on div "Undo" at bounding box center [342, 608] width 22 height 9
click at [335, 561] on div "Undo" at bounding box center [334, 608] width 52 height 21
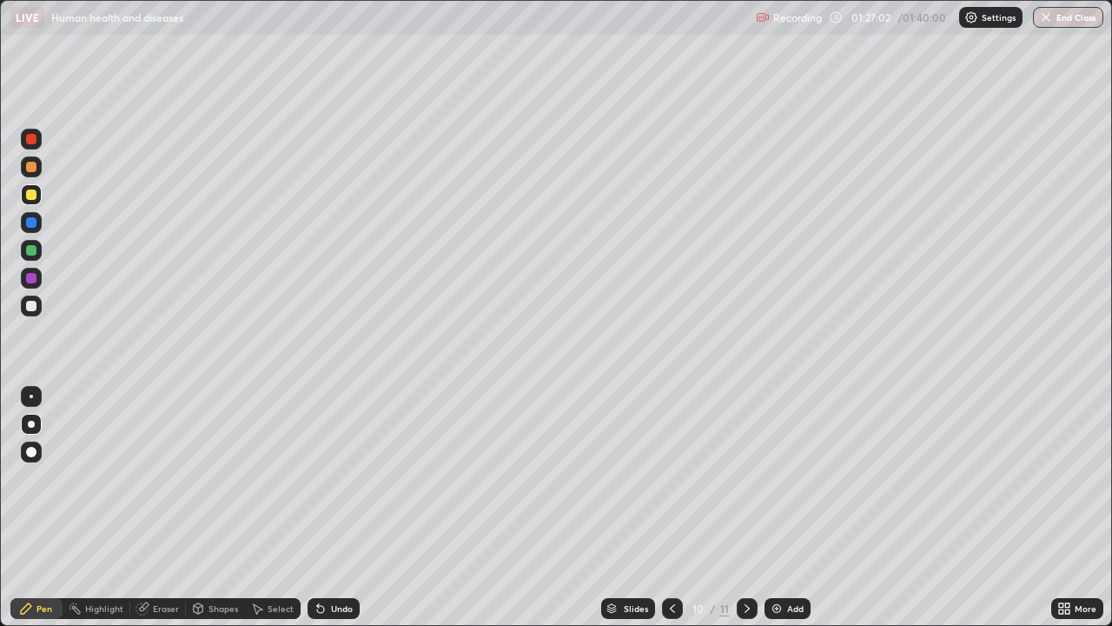
click at [354, 561] on div "Undo" at bounding box center [334, 608] width 52 height 21
click at [338, 561] on div "Undo" at bounding box center [342, 608] width 22 height 9
click at [310, 561] on div "Undo" at bounding box center [334, 608] width 52 height 21
click at [312, 561] on div "Undo" at bounding box center [334, 608] width 52 height 21
click at [319, 561] on div "Undo" at bounding box center [334, 608] width 52 height 21
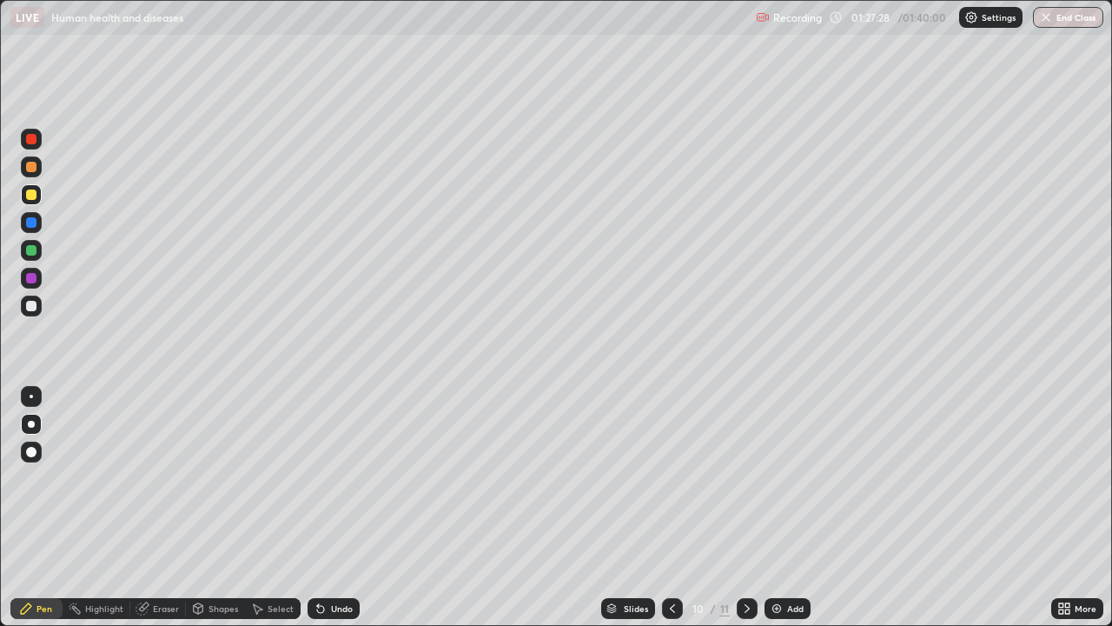
click at [172, 561] on div "Eraser" at bounding box center [166, 608] width 26 height 9
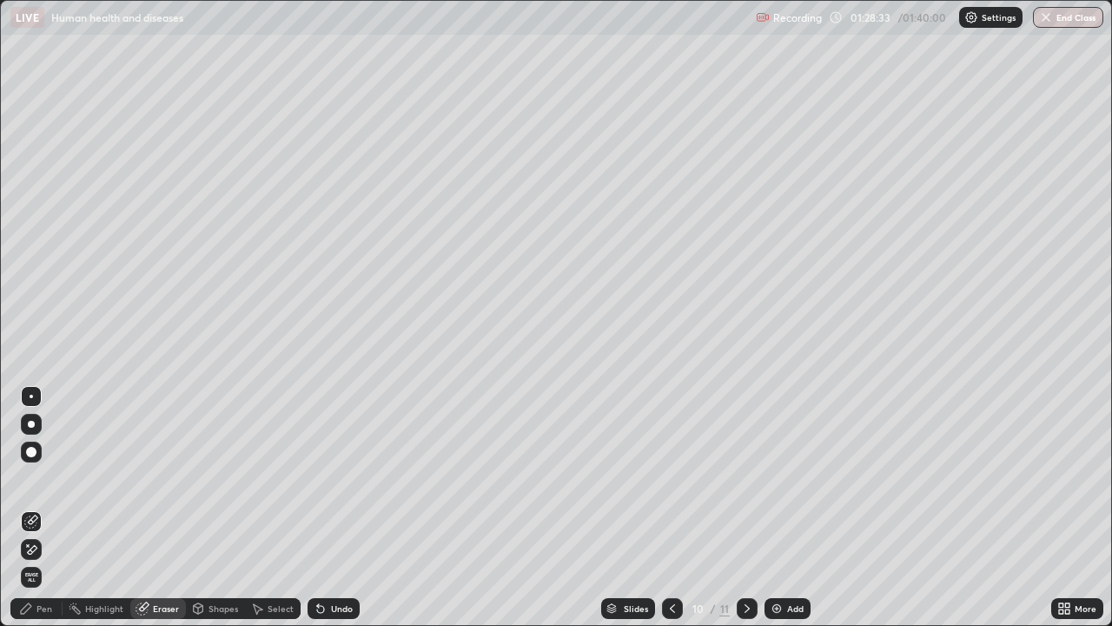
click at [52, 561] on div "Pen" at bounding box center [36, 608] width 52 height 21
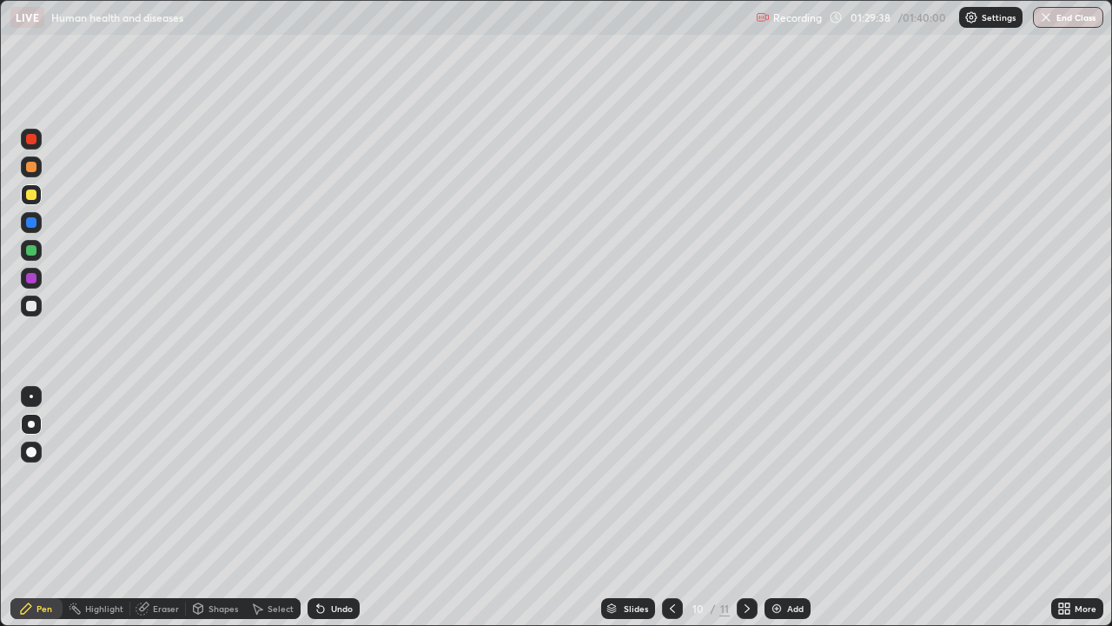
click at [672, 561] on icon at bounding box center [673, 608] width 14 height 14
click at [744, 561] on div at bounding box center [747, 608] width 21 height 21
click at [1068, 13] on button "End Class" at bounding box center [1068, 17] width 70 height 21
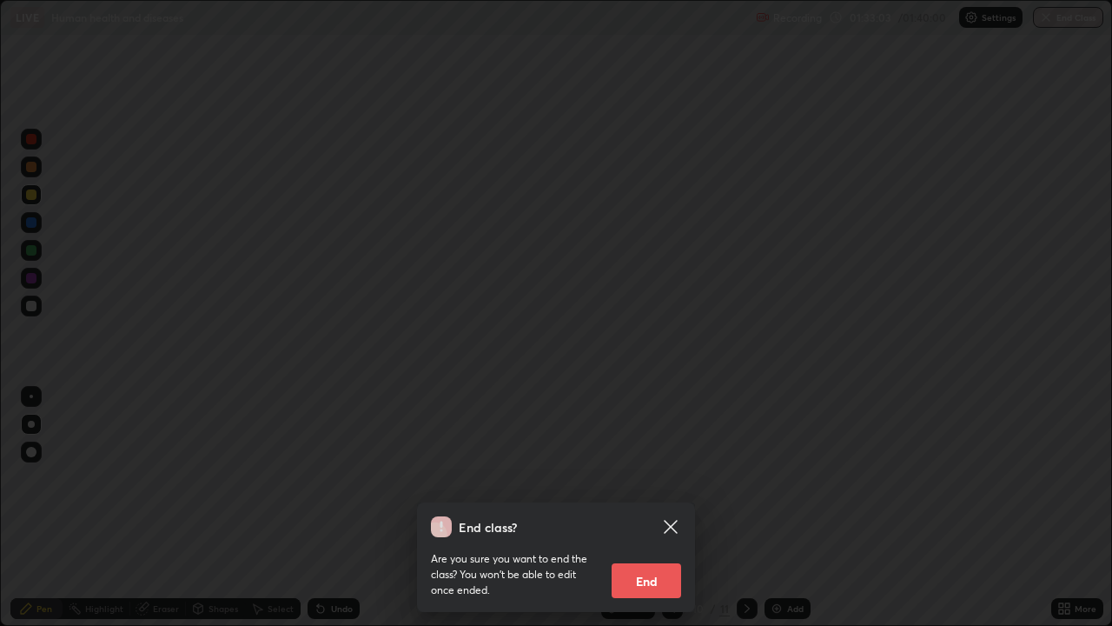
click at [639, 561] on button "End" at bounding box center [647, 580] width 70 height 35
